Goal: Task Accomplishment & Management: Complete application form

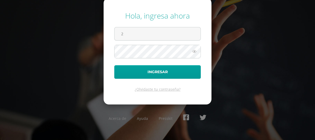
type input "[EMAIL_ADDRESS][DOMAIN_NAME]"
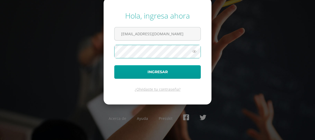
click at [194, 50] on icon at bounding box center [194, 51] width 7 height 6
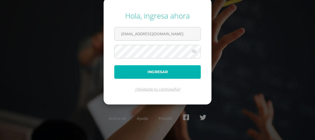
click at [176, 71] on button "Ingresar" at bounding box center [157, 72] width 86 height 14
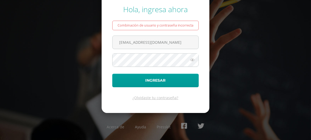
click at [192, 61] on icon at bounding box center [192, 60] width 7 height 6
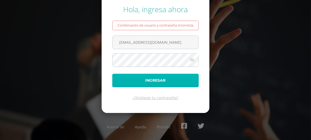
click at [182, 77] on button "Ingresar" at bounding box center [155, 81] width 86 height 14
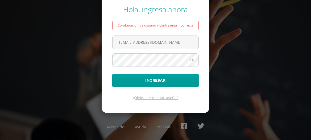
type input "[EMAIL_ADDRESS][DOMAIN_NAME]"
click at [191, 61] on icon at bounding box center [192, 60] width 7 height 6
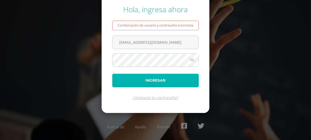
click at [180, 78] on button "Ingresar" at bounding box center [155, 81] width 86 height 14
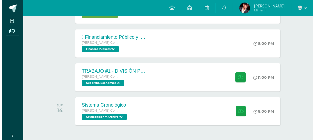
scroll to position [186, 0]
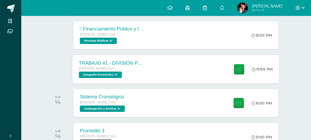
click at [171, 72] on div "TRABAJO #1 - DIVISIÓN POLÍTICA DEL MUNDO [PERSON_NAME] con Orientación en Compu…" at bounding box center [176, 69] width 207 height 28
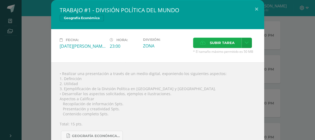
click at [210, 47] on span "Subir tarea" at bounding box center [222, 43] width 25 height 10
click at [0, 0] on input "Subir tarea" at bounding box center [0, 0] width 0 height 0
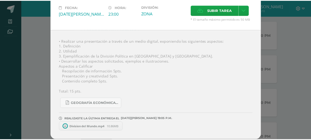
scroll to position [32, 0]
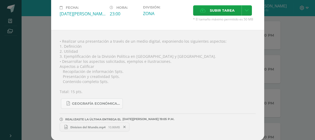
click at [98, 126] on span "Division del Mundo.mp4" at bounding box center [88, 128] width 40 height 4
click at [282, 26] on div "TRABAJO #1 - DIVISIÓN POLÍTICA DEL MUNDO Geografía Económica Fecha: [DATE][PERS…" at bounding box center [157, 54] width 310 height 173
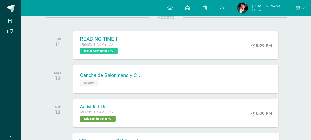
scroll to position [70, 0]
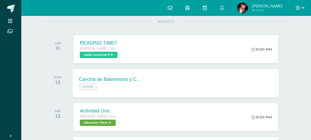
click at [181, 81] on div "Cancha de Balonmano y Contenido Evento Cancha de Balonmano y Contenido Evento C…" at bounding box center [176, 83] width 207 height 28
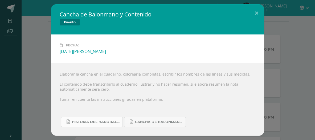
click at [108, 121] on span "Historia del handball.docx" at bounding box center [96, 122] width 48 height 4
click at [105, 121] on span "Historia del handball.docx" at bounding box center [96, 122] width 48 height 4
click at [254, 10] on button at bounding box center [256, 13] width 15 height 18
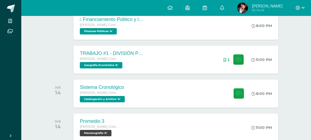
scroll to position [205, 0]
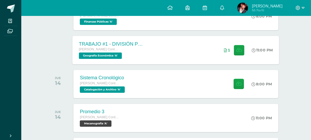
click at [159, 47] on div "TRABAJO #1 - DIVISIÓN POLÍTICA DEL MUNDO [PERSON_NAME] con Orientación en Compu…" at bounding box center [176, 50] width 207 height 28
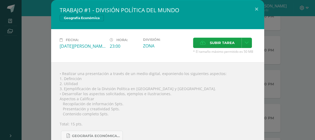
click at [297, 47] on div "TRABAJO #1 - DIVISIÓN POLÍTICA DEL MUNDO Geografía Económica Fecha: [DATE][PERS…" at bounding box center [157, 86] width 310 height 173
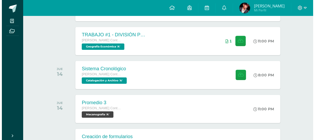
scroll to position [215, 0]
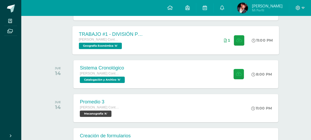
click at [251, 42] on div "11:00 PM" at bounding box center [265, 40] width 28 height 28
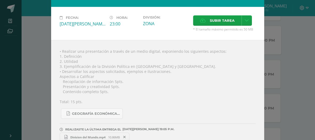
scroll to position [32, 0]
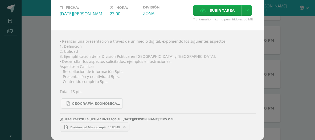
click at [125, 127] on span at bounding box center [124, 127] width 9 height 6
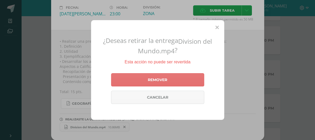
click at [152, 82] on link "Remover" at bounding box center [157, 79] width 93 height 13
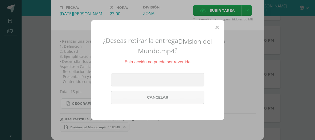
scroll to position [27, 0]
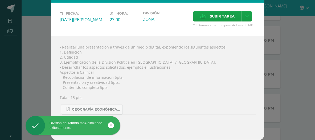
click at [290, 28] on div "TRABAJO #1 - DIVISIÓN POLÍTICA DEL MUNDO Geografía Económica Fecha: [DATE][PERS…" at bounding box center [157, 56] width 310 height 167
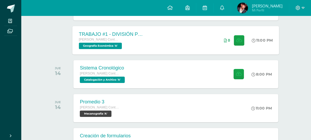
click at [189, 37] on div "TRABAJO #1 - DIVISIÓN POLÍTICA DEL MUNDO [PERSON_NAME] con Orientación en Compu…" at bounding box center [176, 40] width 207 height 28
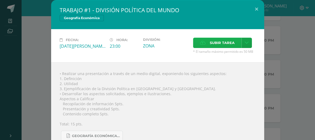
click at [204, 48] on label "Subir tarea" at bounding box center [217, 43] width 48 height 10
click at [0, 0] on input "Subir tarea" at bounding box center [0, 0] width 0 height 0
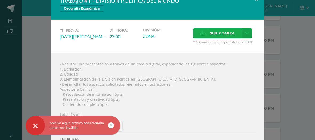
scroll to position [37, 0]
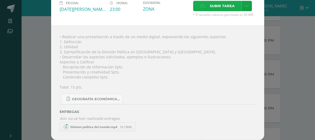
click at [210, 6] on span "Subir tarea" at bounding box center [222, 6] width 25 height 10
click at [0, 0] on input "Subir tarea" at bounding box center [0, 0] width 0 height 0
